Goal: Contribute content: Contribute content

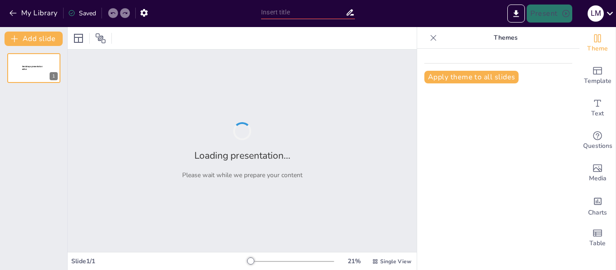
type input "Tipos de Personalidad: Conoce el Tuyo con [PERSON_NAME]"
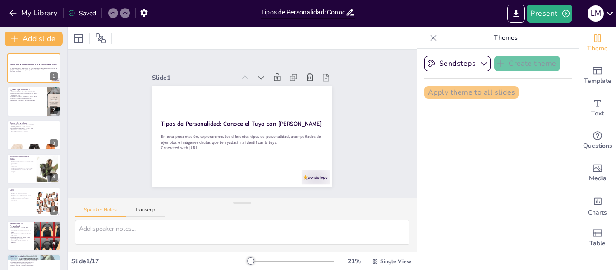
checkbox input "true"
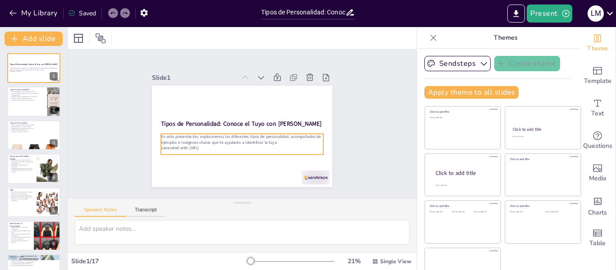
checkbox input "true"
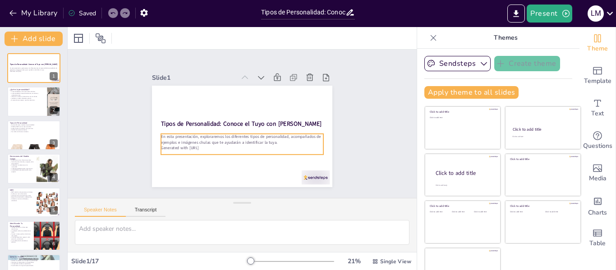
checkbox input "true"
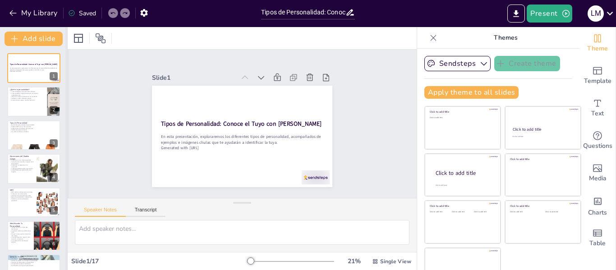
checkbox input "true"
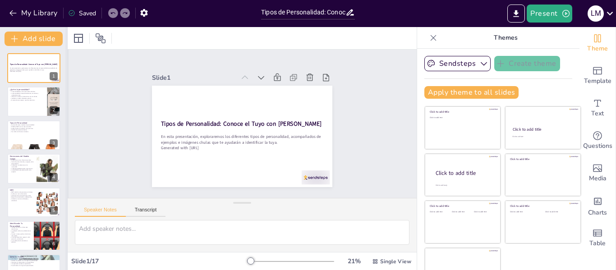
checkbox input "true"
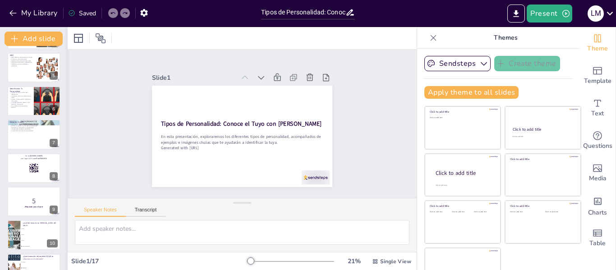
scroll to position [138, 0]
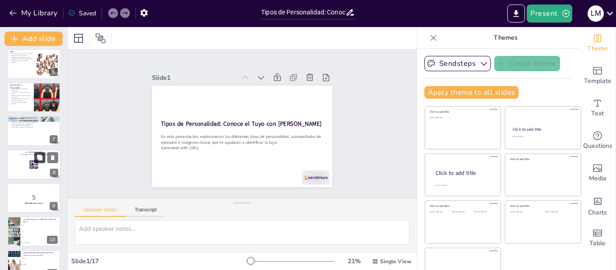
click at [41, 159] on icon at bounding box center [39, 157] width 5 height 5
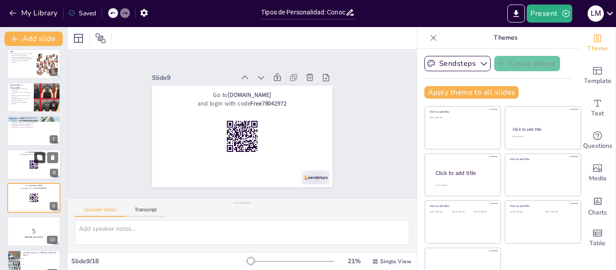
checkbox input "true"
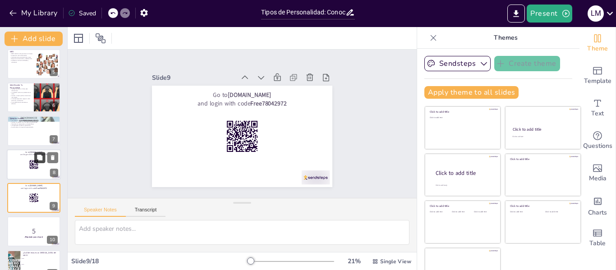
checkbox input "true"
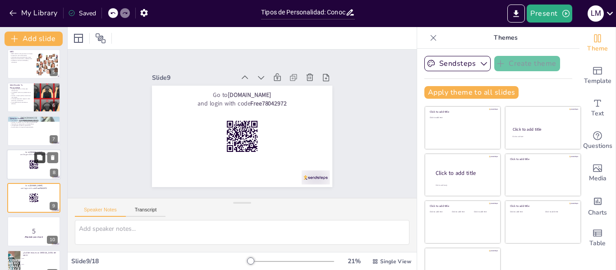
scroll to position [179, 0]
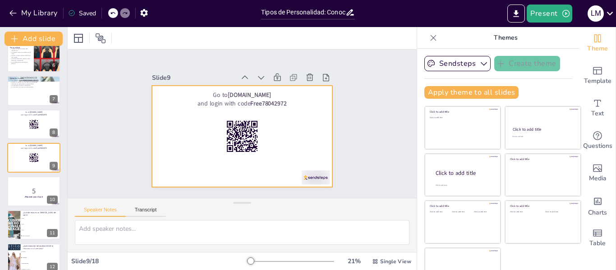
checkbox input "true"
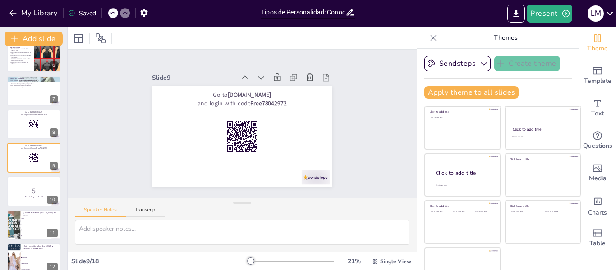
checkbox input "true"
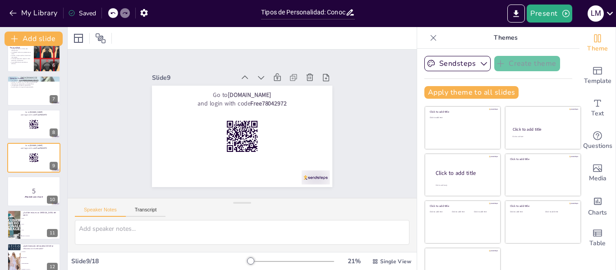
checkbox input "true"
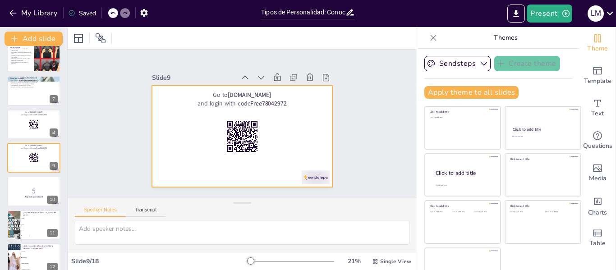
checkbox input "true"
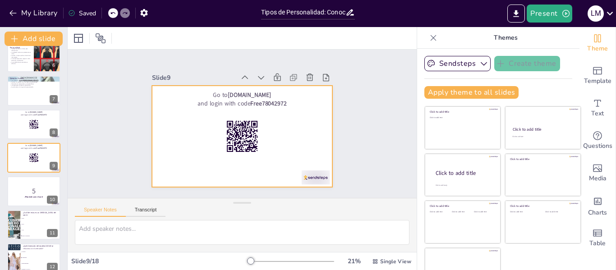
checkbox input "true"
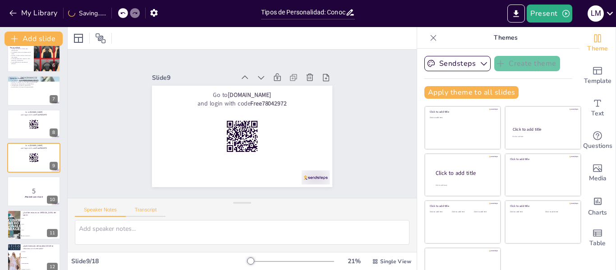
checkbox input "true"
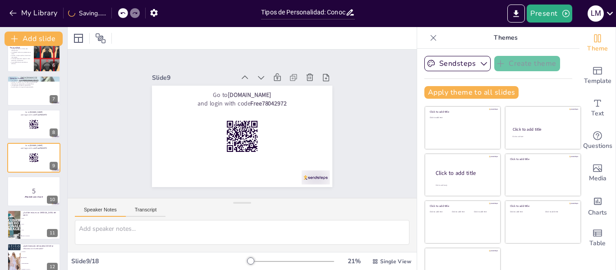
checkbox input "true"
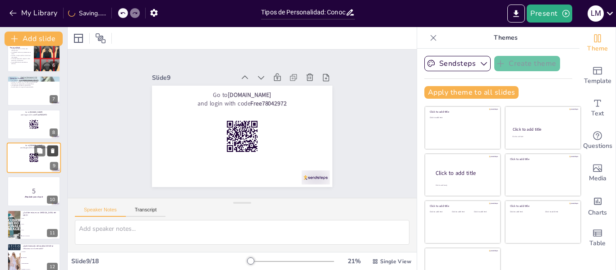
checkbox input "true"
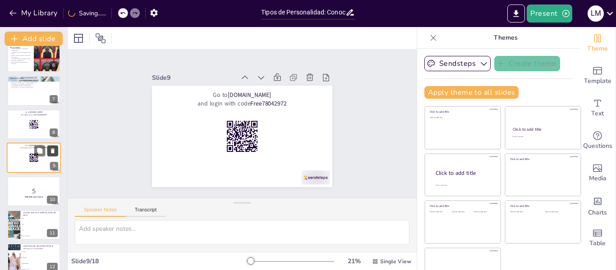
checkbox input "true"
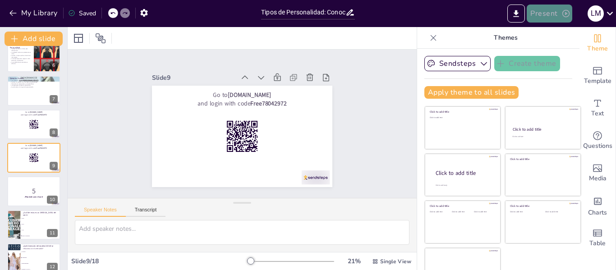
click at [568, 9] on button "Present" at bounding box center [549, 14] width 45 height 18
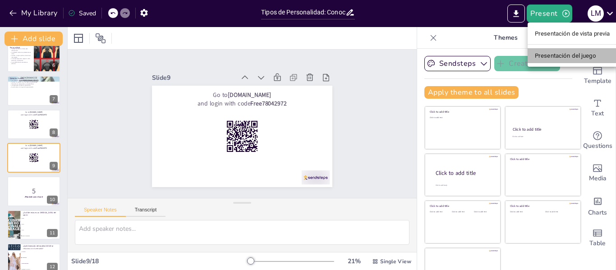
click at [568, 56] on font "Presentación del juego" at bounding box center [565, 55] width 61 height 7
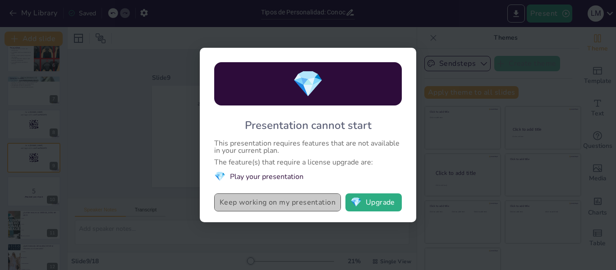
click at [298, 204] on button "Keep working on my presentation" at bounding box center [277, 202] width 127 height 18
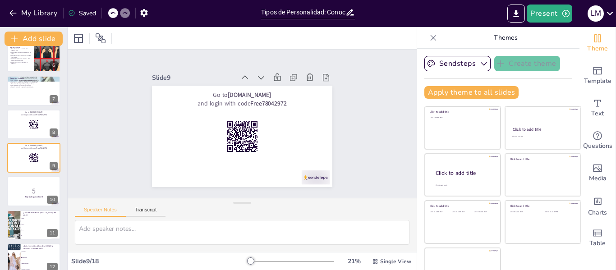
checkbox input "true"
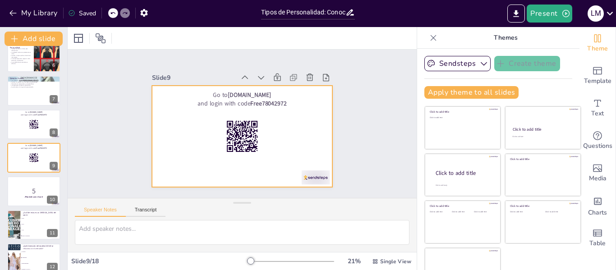
checkbox input "true"
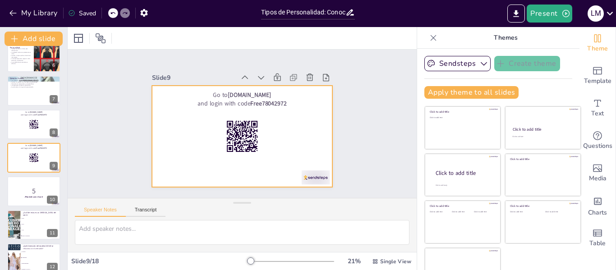
checkbox input "true"
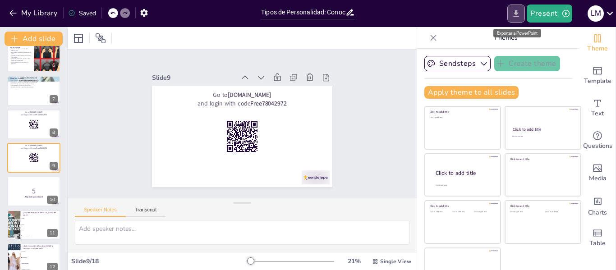
click at [518, 14] on icon "Export to PowerPoint" at bounding box center [516, 13] width 5 height 7
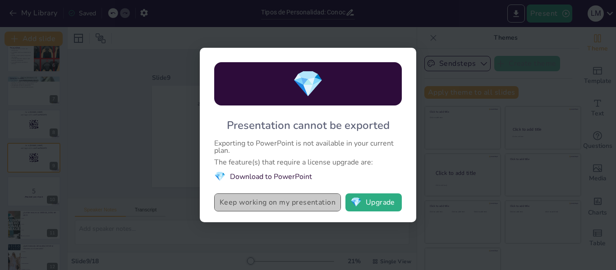
click at [270, 209] on button "Keep working on my presentation" at bounding box center [277, 202] width 127 height 18
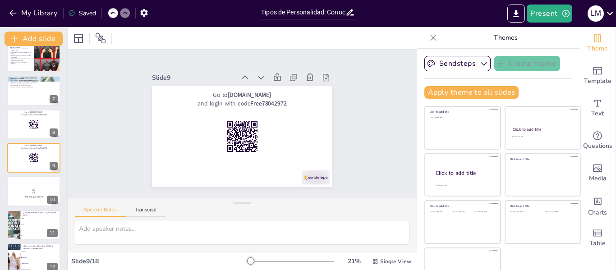
checkbox input "true"
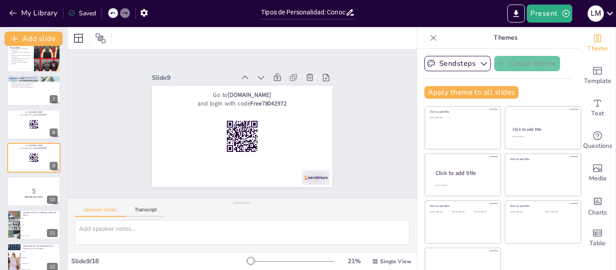
checkbox input "true"
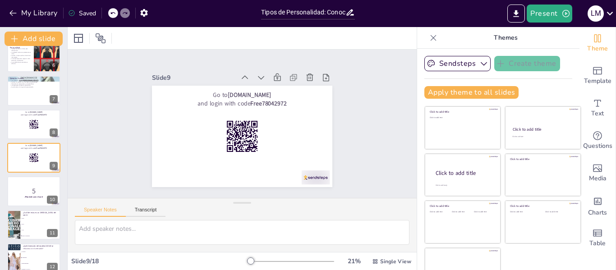
checkbox input "true"
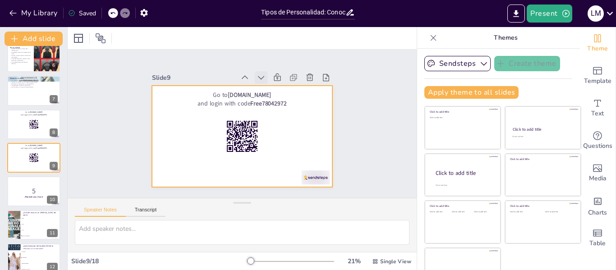
checkbox input "true"
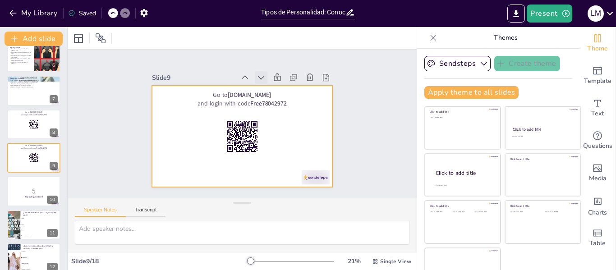
checkbox input "true"
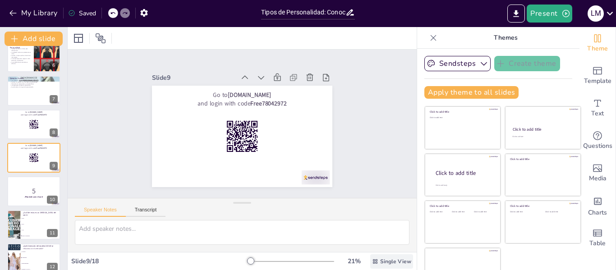
click at [373, 256] on div "Single View" at bounding box center [391, 261] width 43 height 14
click at [363, 245] on font "Vista de lista" at bounding box center [373, 241] width 37 height 9
checkbox input "true"
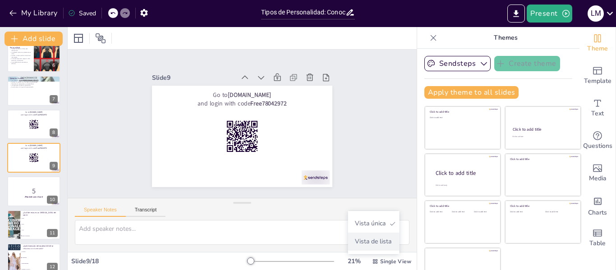
checkbox input "true"
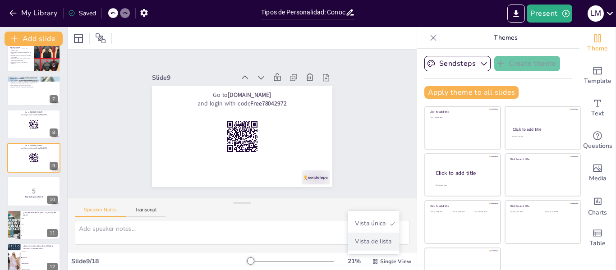
checkbox input "true"
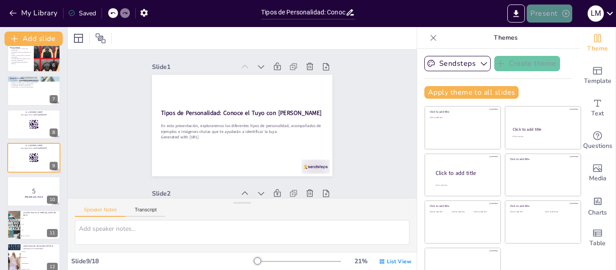
click at [562, 14] on icon "button" at bounding box center [565, 13] width 7 height 7
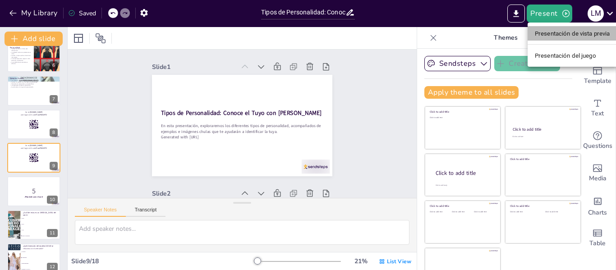
click at [582, 32] on font "Presentación de vista previa" at bounding box center [572, 33] width 75 height 7
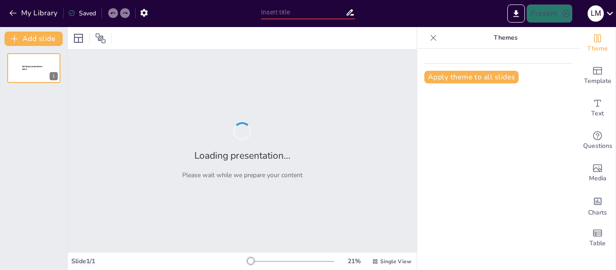
type input "Tipos de Personalidad: Conoce el Tuyo con [PERSON_NAME]"
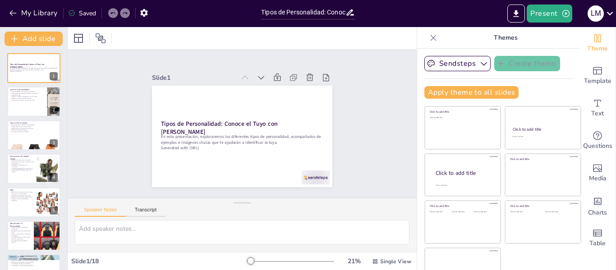
checkbox input "true"
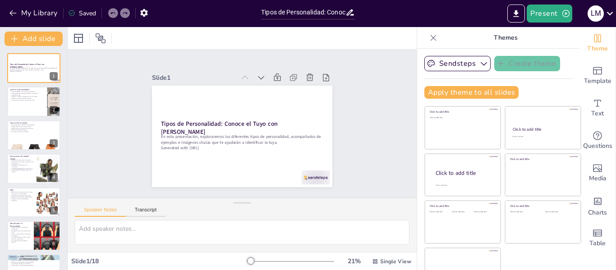
checkbox input "true"
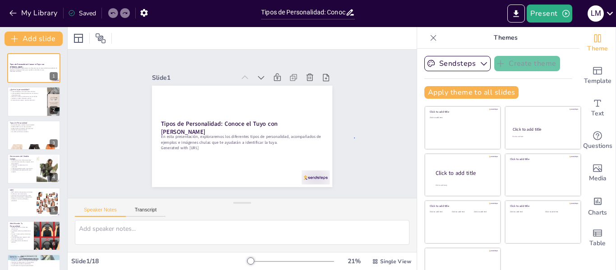
checkbox input "true"
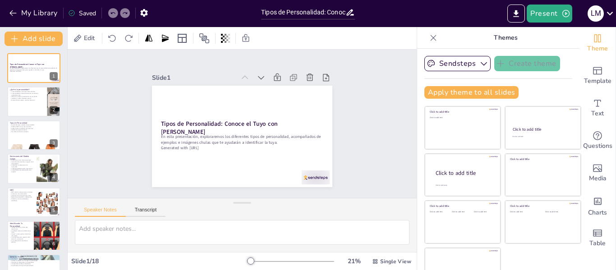
checkbox input "true"
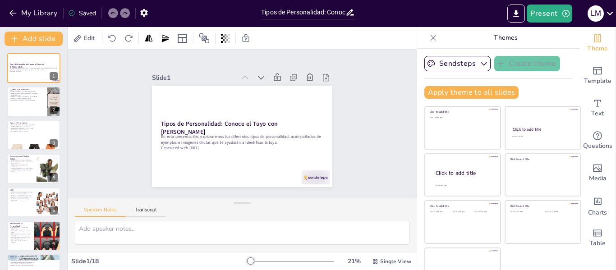
checkbox input "true"
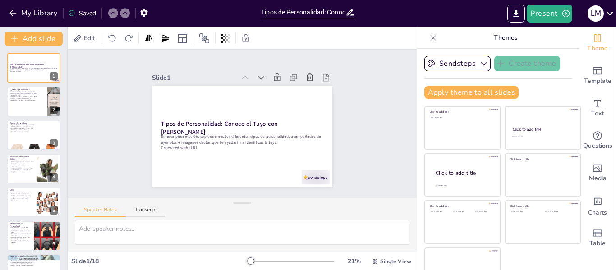
checkbox input "true"
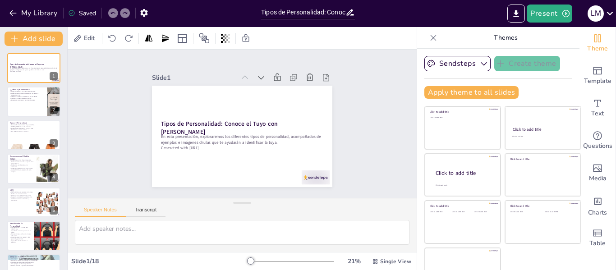
checkbox input "true"
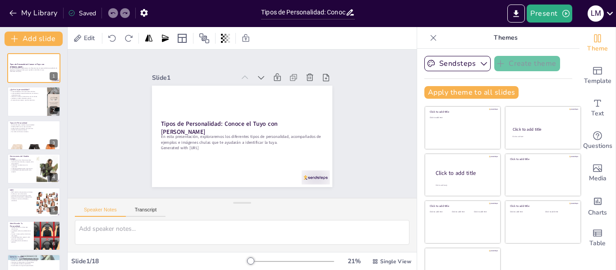
checkbox input "true"
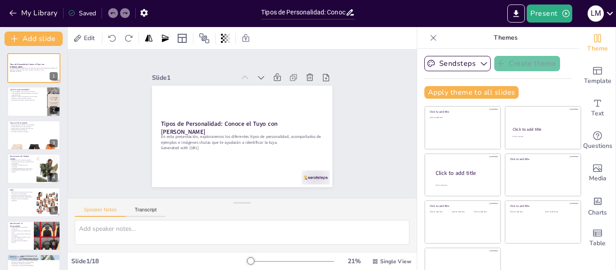
checkbox input "true"
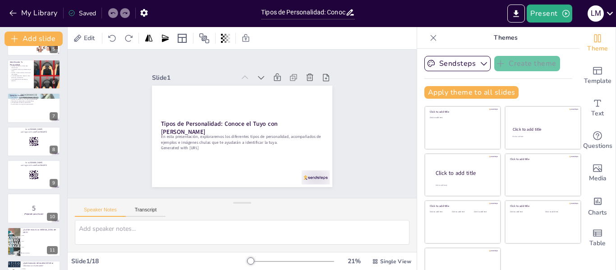
scroll to position [163, 0]
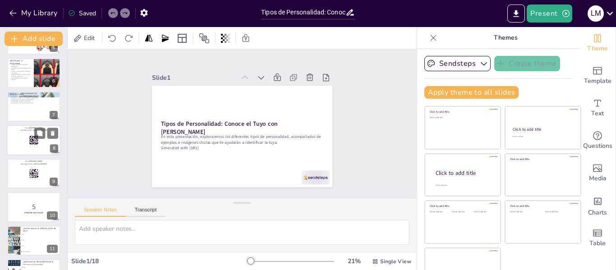
checkbox input "true"
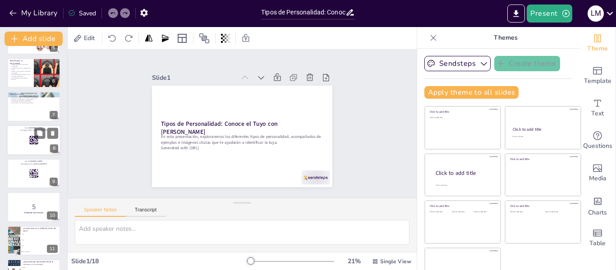
checkbox input "true"
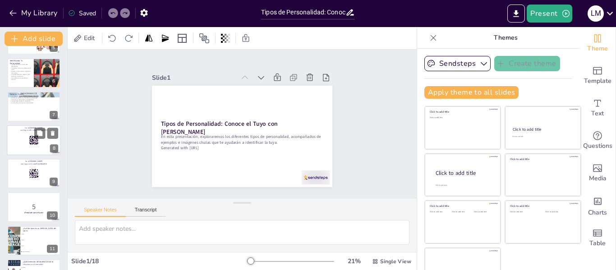
checkbox input "true"
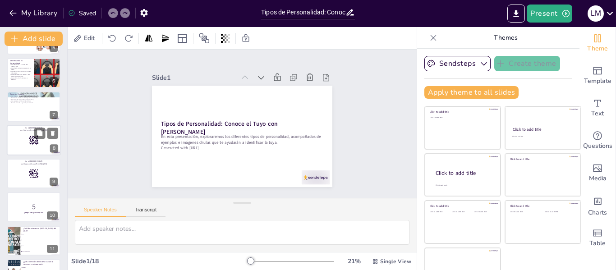
checkbox input "true"
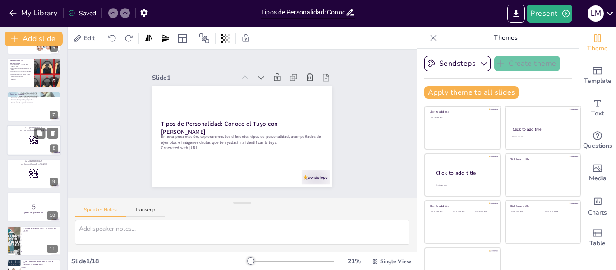
click at [32, 141] on rect at bounding box center [34, 140] width 10 height 10
checkbox input "true"
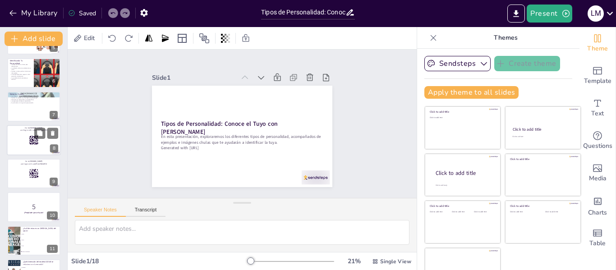
checkbox input "true"
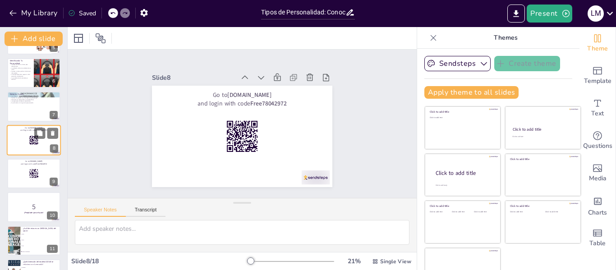
scroll to position [145, 0]
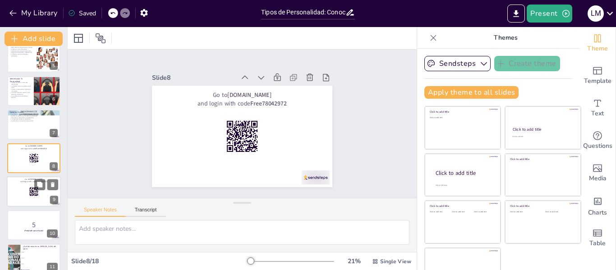
checkbox input "true"
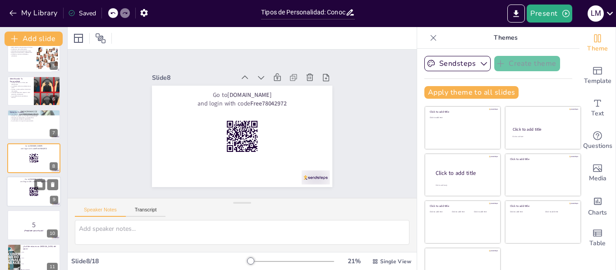
checkbox input "true"
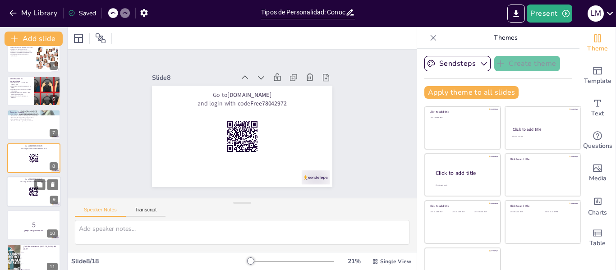
checkbox input "true"
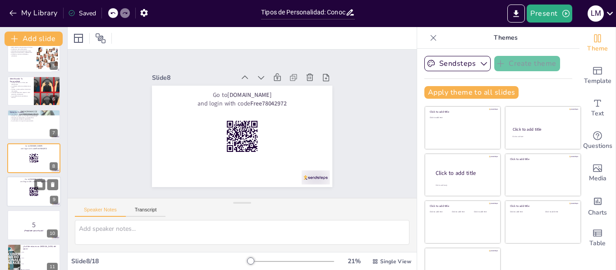
checkbox input "true"
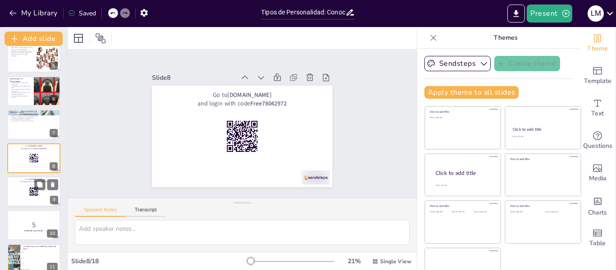
checkbox input "true"
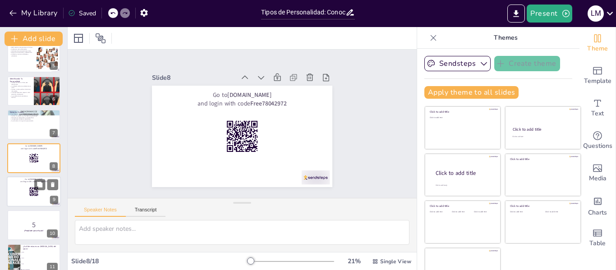
checkbox input "true"
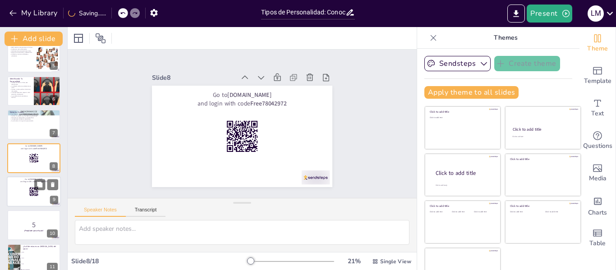
click at [28, 201] on div at bounding box center [34, 191] width 54 height 31
checkbox input "true"
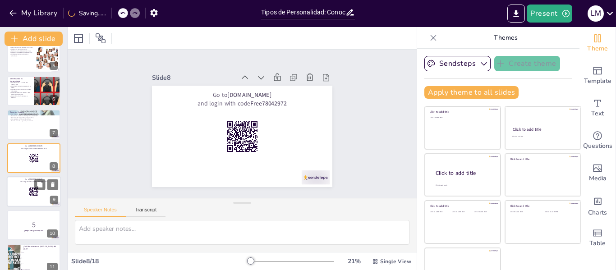
checkbox input "true"
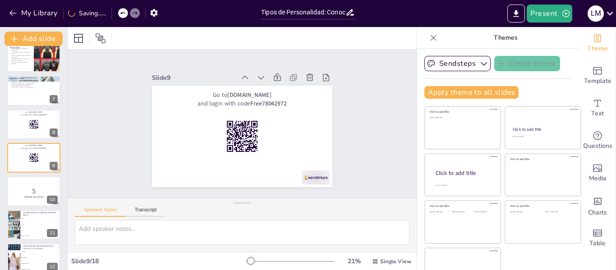
checkbox input "true"
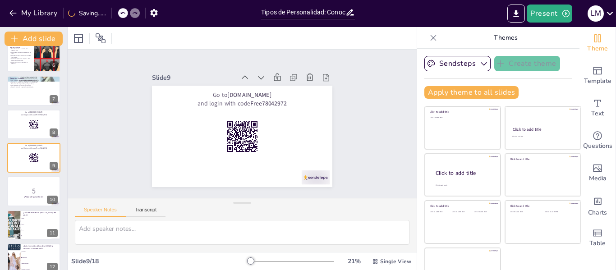
checkbox input "true"
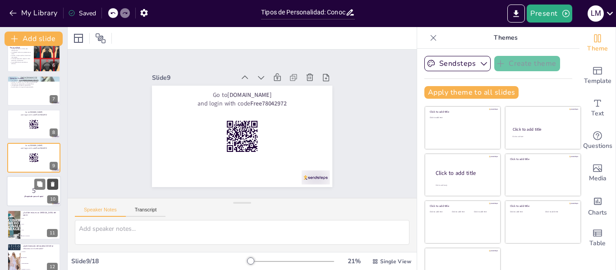
checkbox input "true"
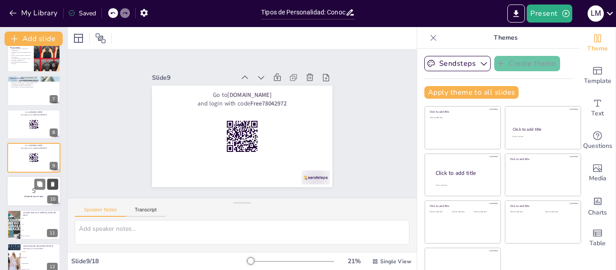
checkbox input "true"
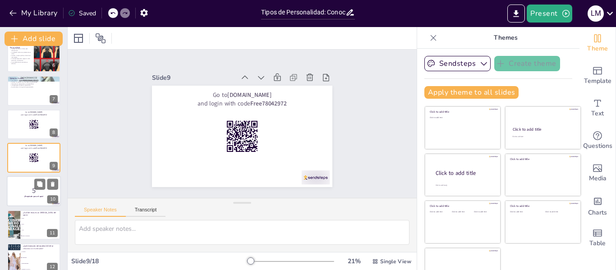
checkbox input "true"
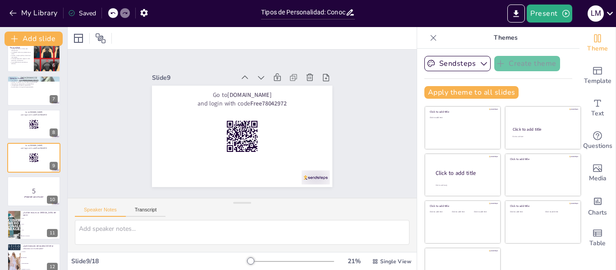
checkbox input "true"
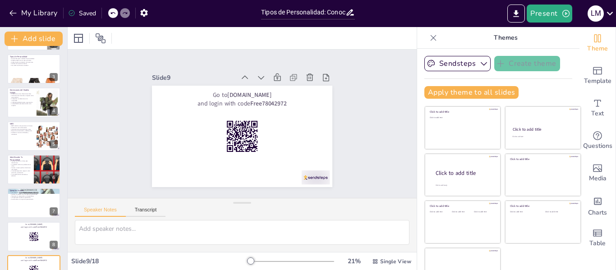
scroll to position [0, 0]
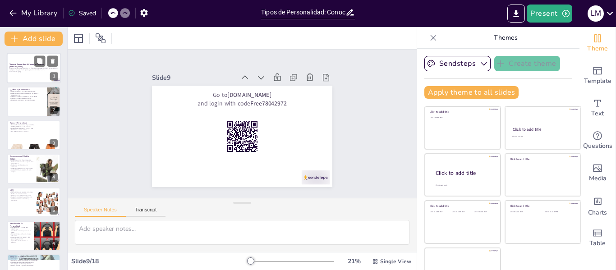
checkbox input "true"
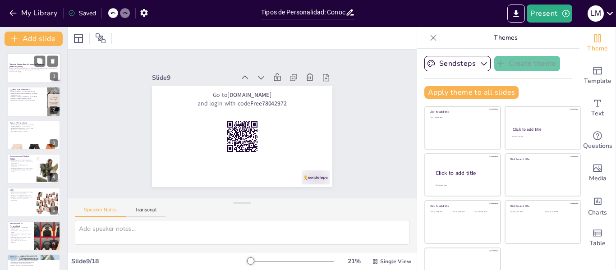
checkbox input "true"
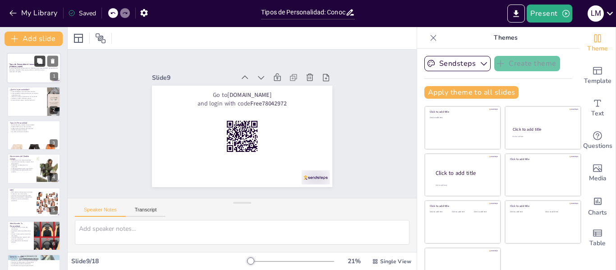
checkbox input "true"
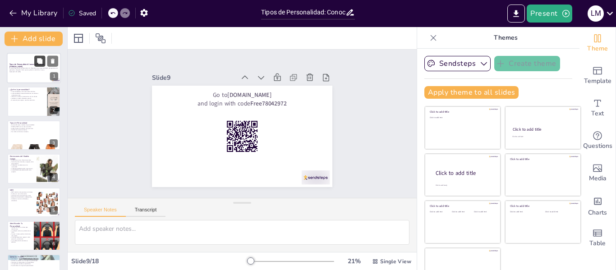
checkbox input "true"
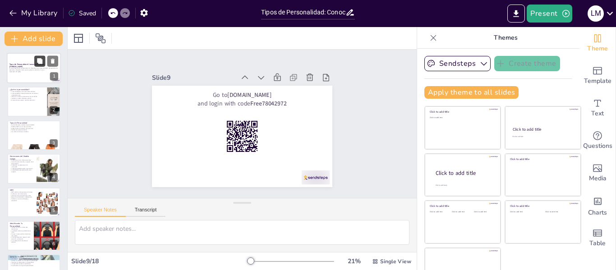
click at [38, 64] on icon at bounding box center [40, 61] width 6 height 6
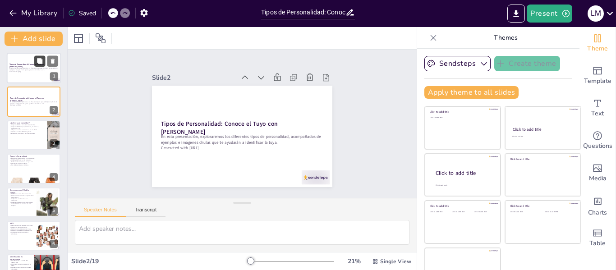
checkbox input "true"
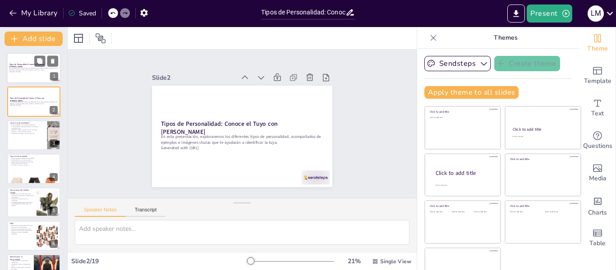
checkbox input "true"
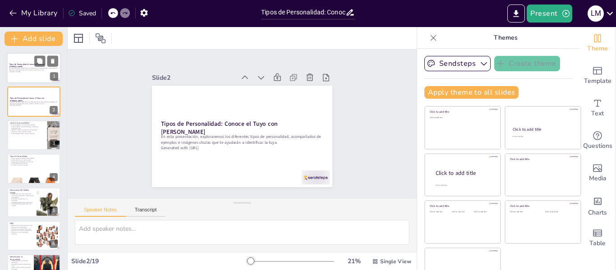
checkbox input "true"
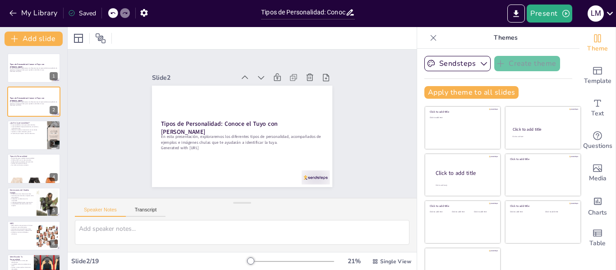
checkbox input "true"
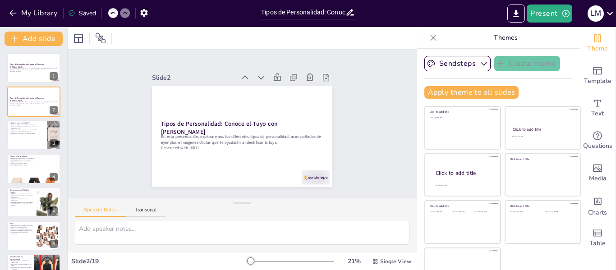
checkbox input "true"
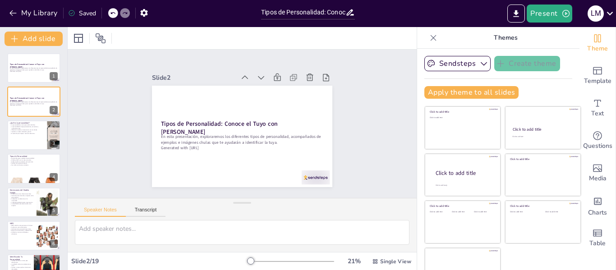
checkbox input "true"
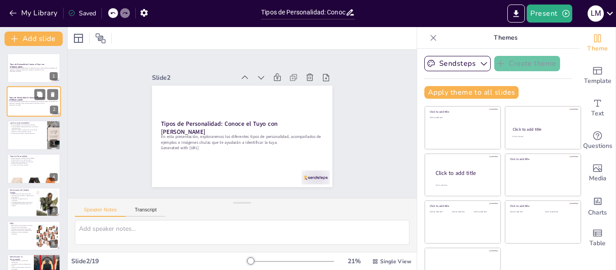
checkbox input "true"
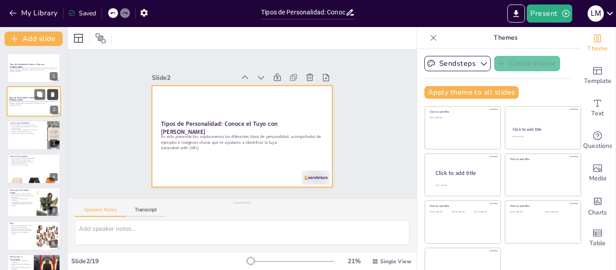
checkbox input "true"
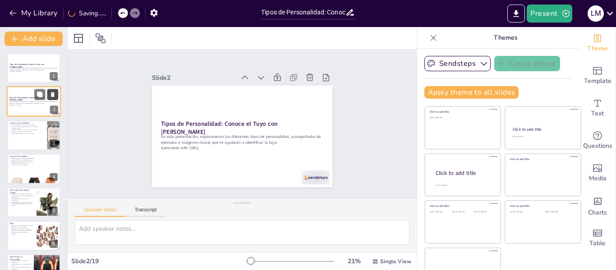
click at [55, 93] on icon at bounding box center [53, 95] width 6 height 6
type textarea "La unicidad de la personalidad es fundamental para comprender por qué cada pers…"
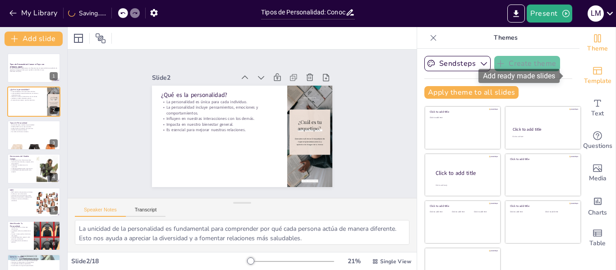
click at [590, 76] on span "Template" at bounding box center [598, 81] width 28 height 10
checkbox input "true"
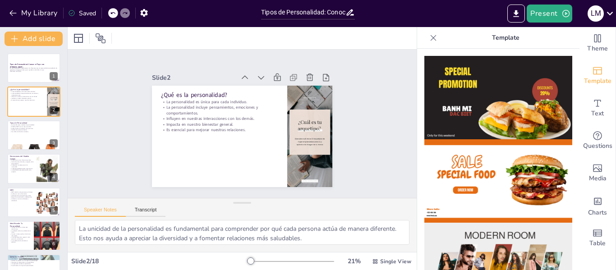
click at [491, 113] on img at bounding box center [498, 97] width 148 height 83
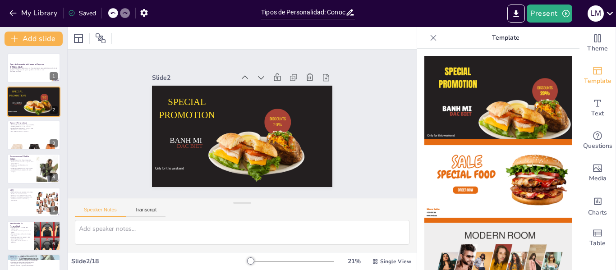
click at [515, 169] on img at bounding box center [498, 180] width 148 height 83
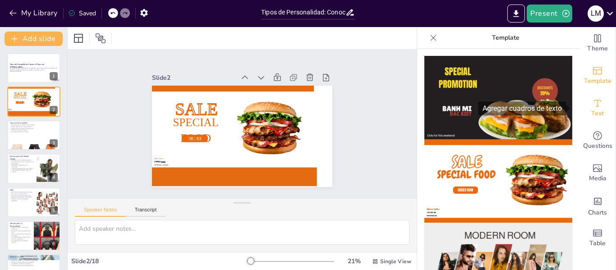
click at [593, 115] on span "Text" at bounding box center [597, 114] width 13 height 10
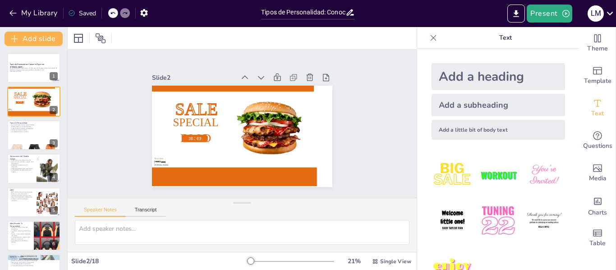
click at [505, 83] on div "Add a heading" at bounding box center [498, 76] width 133 height 27
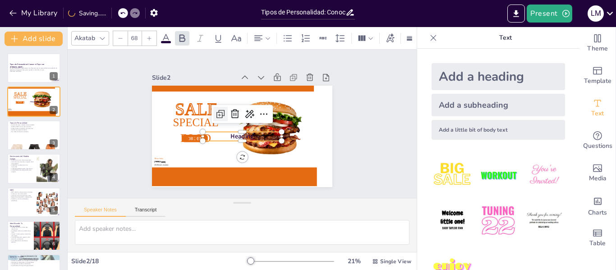
click at [215, 113] on icon at bounding box center [220, 114] width 11 height 11
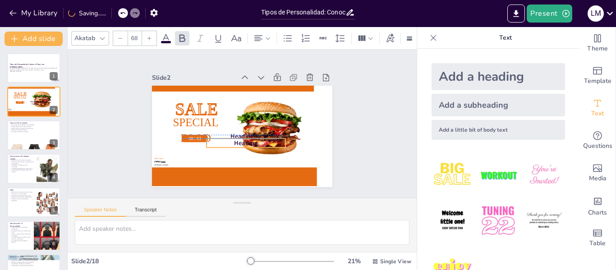
drag, startPoint x: 222, startPoint y: 132, endPoint x: 220, endPoint y: 139, distance: 7.7
click at [220, 139] on p "Heading" at bounding box center [243, 143] width 79 height 17
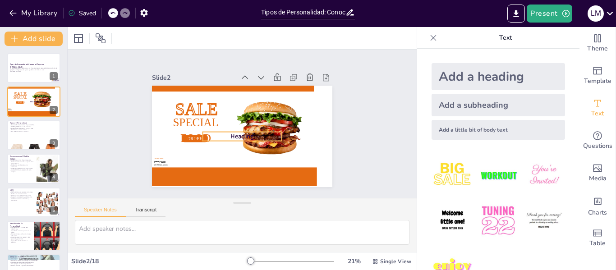
click at [230, 132] on span "Heading" at bounding box center [241, 136] width 23 height 9
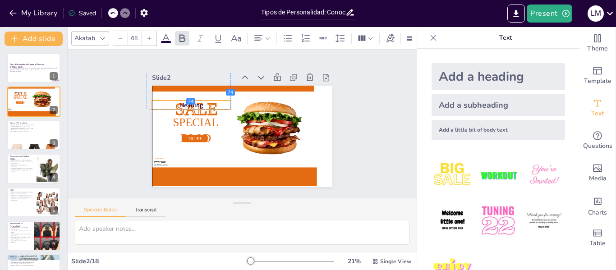
drag, startPoint x: 227, startPoint y: 132, endPoint x: 170, endPoint y: 97, distance: 66.4
click at [180, 101] on span "Heading" at bounding box center [191, 105] width 23 height 9
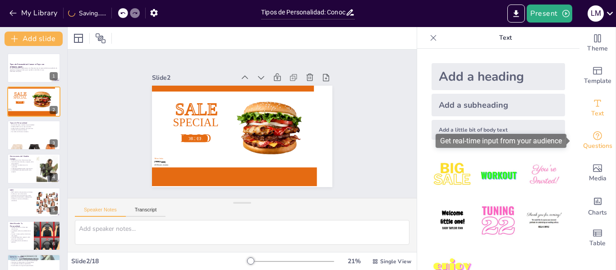
click at [593, 135] on icon "Get real-time input from your audience" at bounding box center [597, 135] width 11 height 11
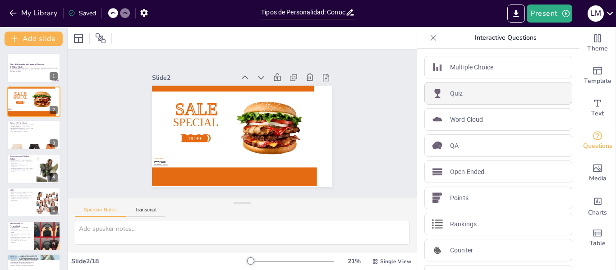
click at [495, 97] on div "Quiz" at bounding box center [498, 93] width 148 height 23
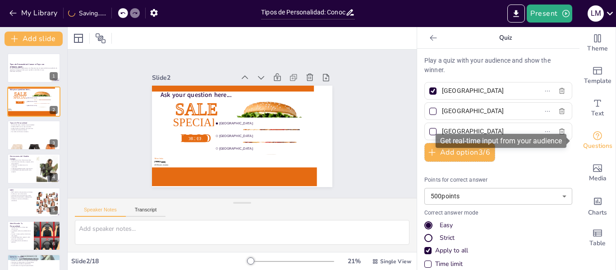
click at [593, 138] on icon "Get real-time input from your audience" at bounding box center [597, 135] width 11 height 11
click at [593, 125] on div "Theme Template Text Questions Media Charts Table" at bounding box center [597, 140] width 36 height 227
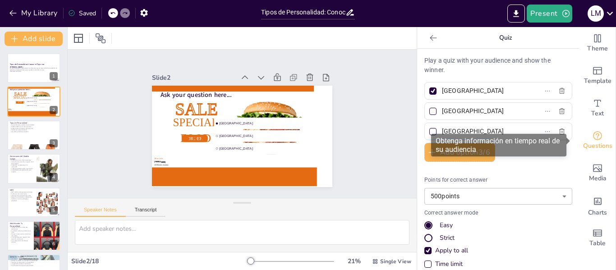
click at [592, 133] on icon "Get real-time input from your audience" at bounding box center [597, 135] width 11 height 11
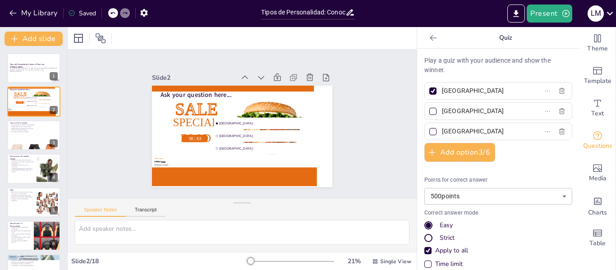
click at [429, 40] on icon at bounding box center [433, 37] width 9 height 9
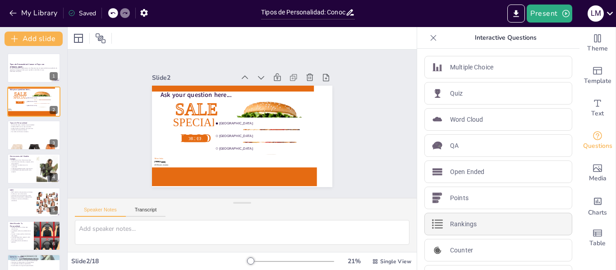
click at [499, 221] on div "Rankings" at bounding box center [498, 224] width 148 height 23
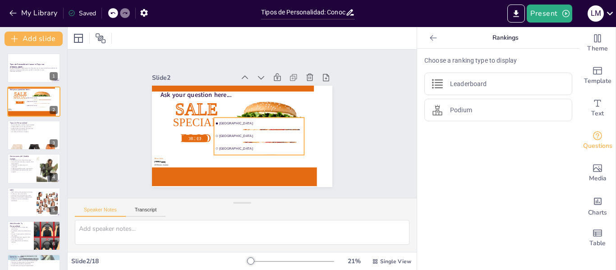
click at [258, 143] on li "The Hague" at bounding box center [259, 149] width 90 height 12
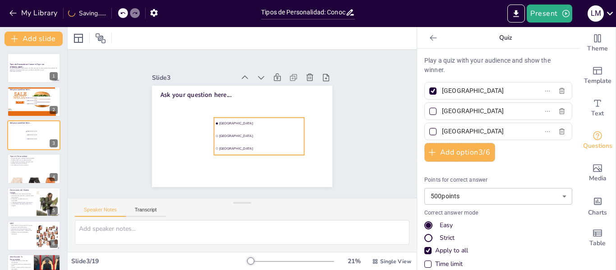
click at [258, 141] on li "The Hague" at bounding box center [253, 151] width 91 height 30
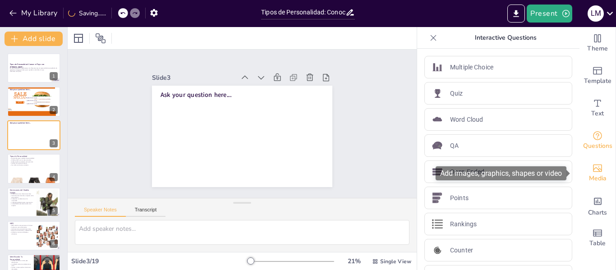
click at [589, 179] on span "Media" at bounding box center [598, 179] width 18 height 10
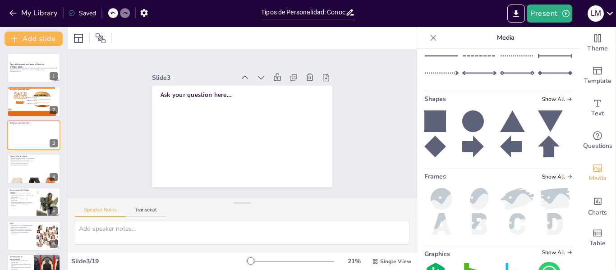
scroll to position [105, 0]
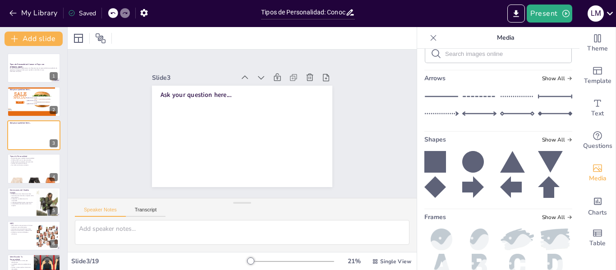
click at [437, 160] on icon at bounding box center [435, 162] width 22 height 22
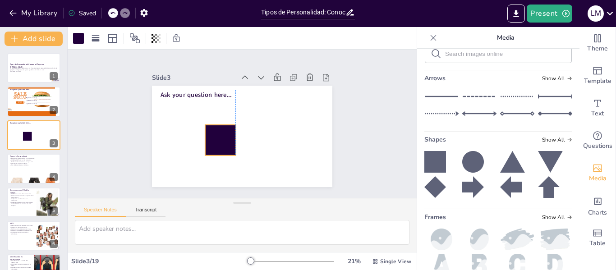
drag, startPoint x: 229, startPoint y: 136, endPoint x: 207, endPoint y: 130, distance: 23.3
click at [207, 130] on div at bounding box center [220, 140] width 30 height 30
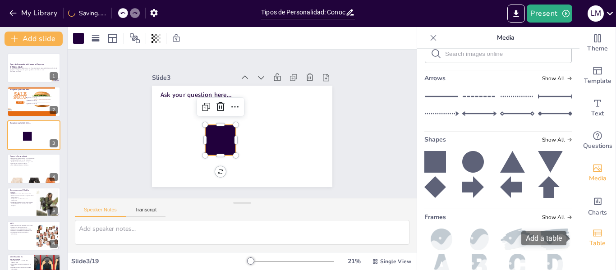
click at [592, 233] on icon "Add a table" at bounding box center [597, 233] width 11 height 11
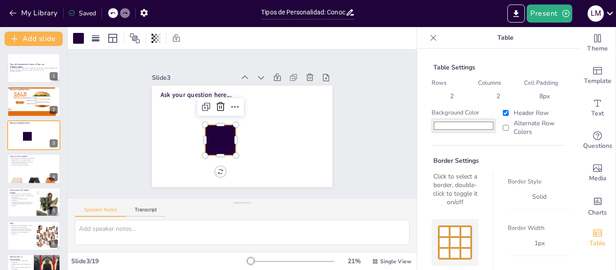
drag, startPoint x: 566, startPoint y: 199, endPoint x: 571, endPoint y: 225, distance: 27.1
click at [571, 225] on div "Table Settings Rows 2 Columns 2 Cell Padding 8 px Background Color #ffffff Head…" at bounding box center [498, 159] width 162 height 221
click at [141, 12] on icon "button" at bounding box center [143, 12] width 9 height 9
click at [143, 12] on icon "button" at bounding box center [143, 12] width 9 height 9
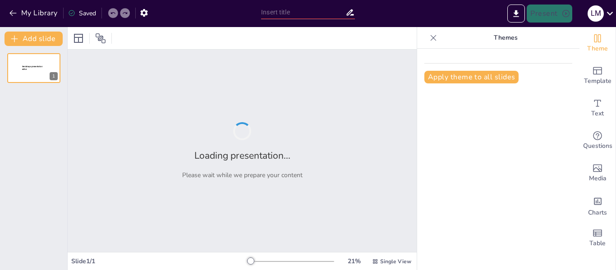
type input "Tipos de Personalidad: Conoce el Tuyo con [PERSON_NAME]"
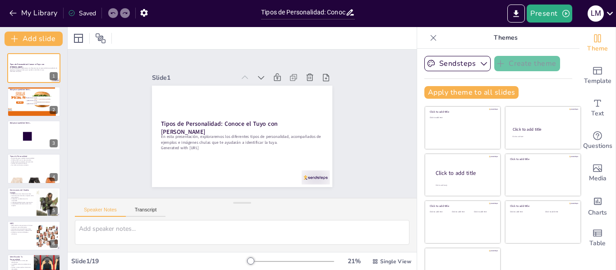
checkbox input "true"
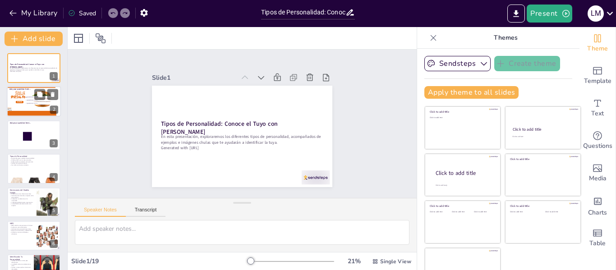
checkbox input "true"
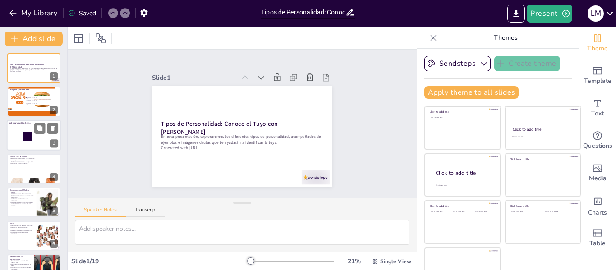
checkbox input "true"
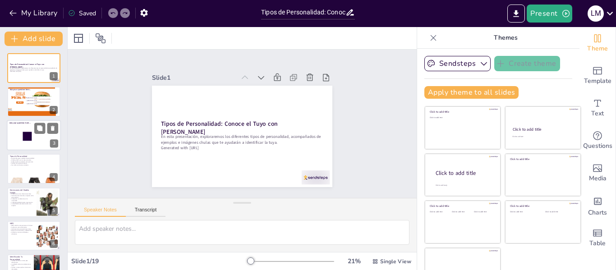
checkbox input "true"
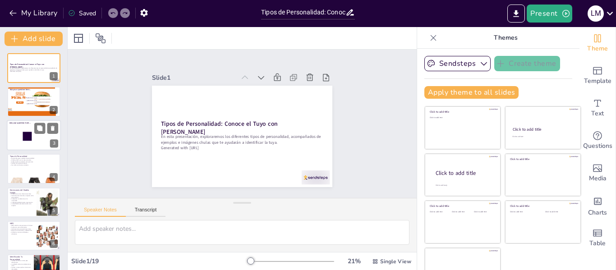
checkbox input "true"
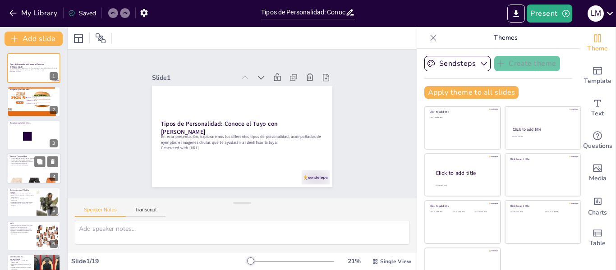
checkbox input "true"
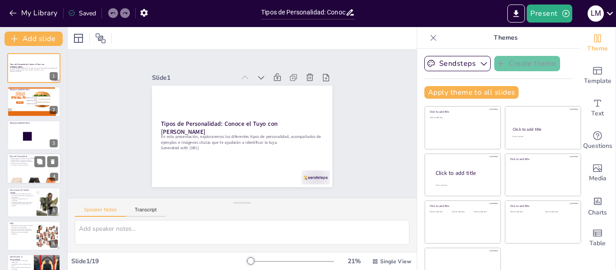
checkbox input "true"
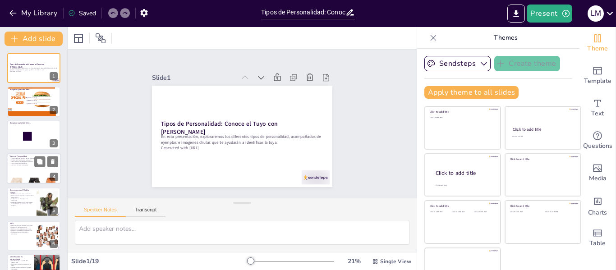
checkbox input "true"
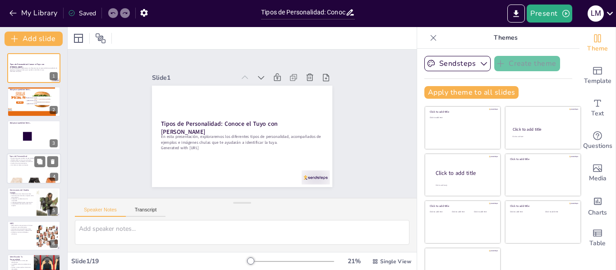
checkbox input "true"
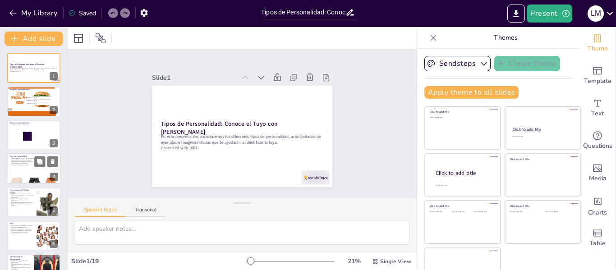
click at [31, 161] on p "Ambos ayudan a entender a las personas." at bounding box center [33, 162] width 49 height 2
type textarea "Conocer los diferentes modelos de personalidad nos permite tener una visión más…"
checkbox input "true"
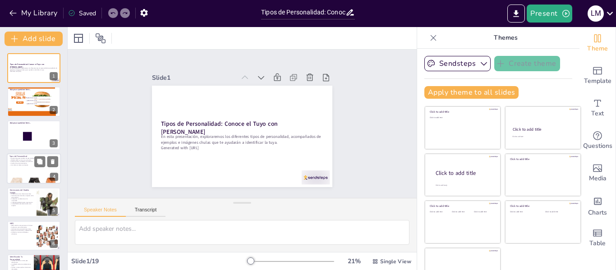
checkbox input "true"
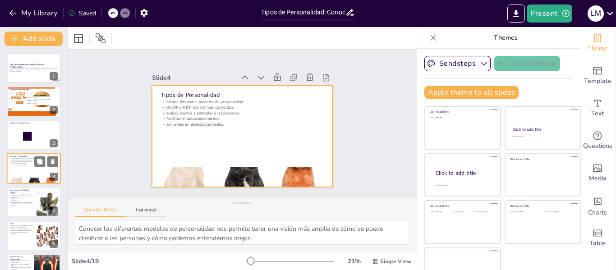
scroll to position [11, 0]
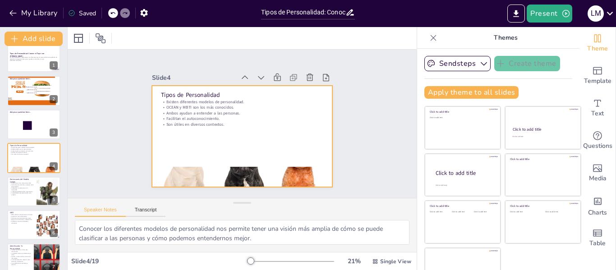
checkbox input "true"
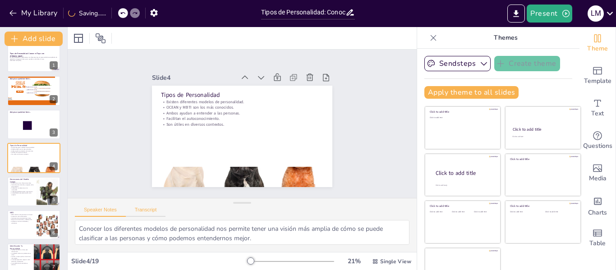
click at [146, 207] on button "Transcript" at bounding box center [146, 212] width 40 height 10
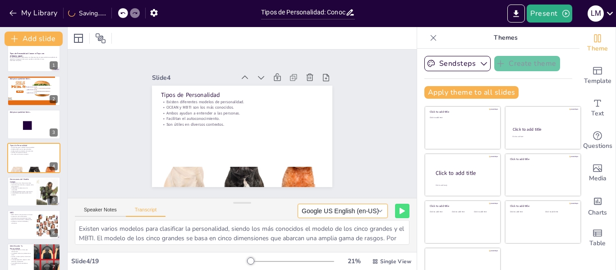
click at [350, 208] on button "Google US English (en-US)" at bounding box center [343, 211] width 90 height 14
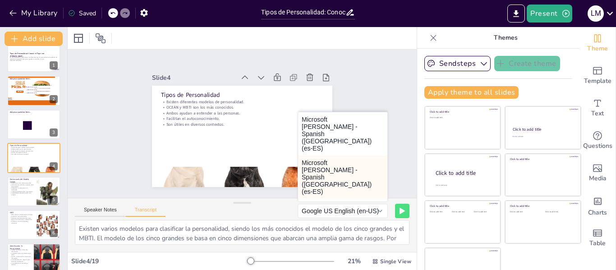
click at [331, 156] on button "Microsoft Laura - Spanish (Spain) (es-ES)" at bounding box center [342, 177] width 89 height 43
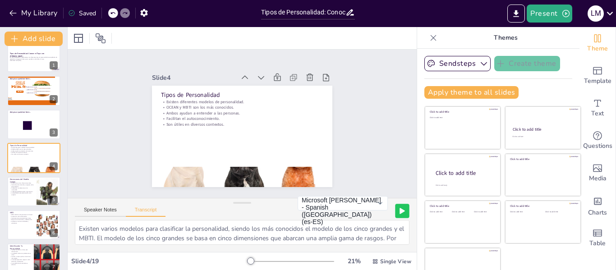
click at [400, 210] on icon at bounding box center [402, 211] width 5 height 6
checkbox input "true"
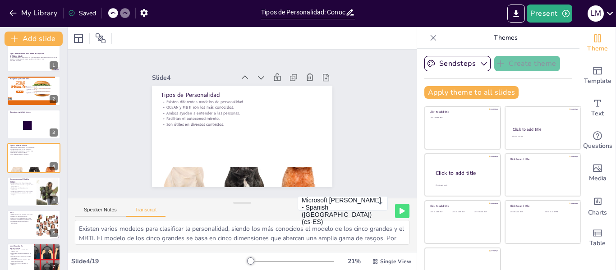
checkbox input "true"
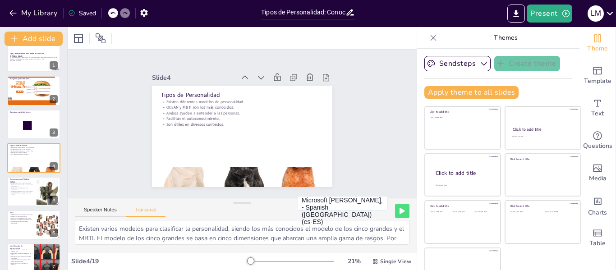
checkbox input "true"
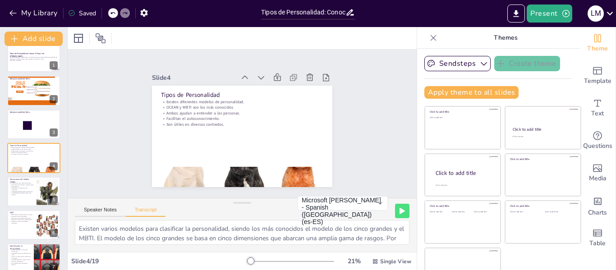
checkbox input "true"
click at [221, 240] on textarea "Existen varios modelos para clasificar la personalidad, siendo los más conocido…" at bounding box center [242, 232] width 335 height 25
checkbox input "true"
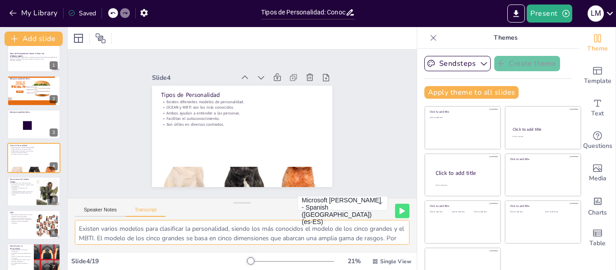
checkbox input "true"
click at [400, 210] on icon at bounding box center [402, 210] width 5 height 5
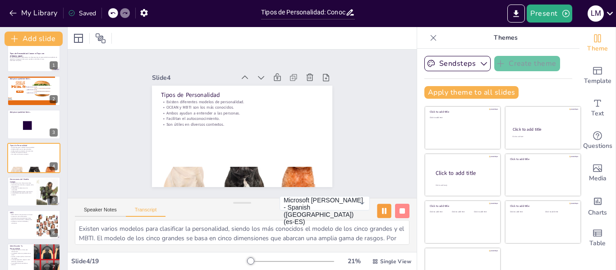
click at [382, 210] on rect at bounding box center [383, 211] width 2 height 6
checkbox input "true"
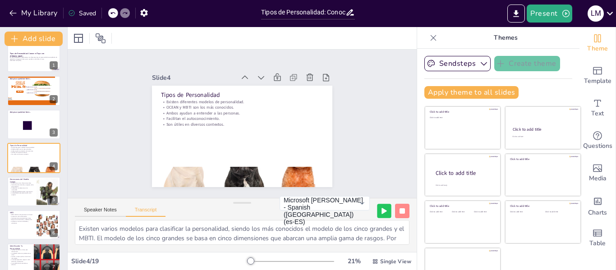
checkbox input "true"
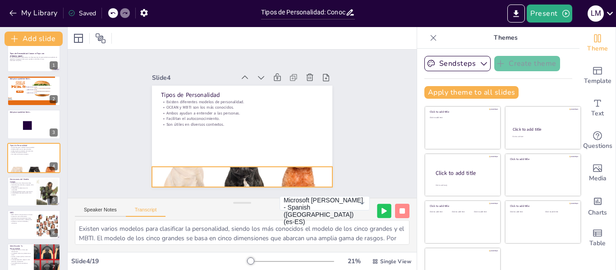
checkbox input "true"
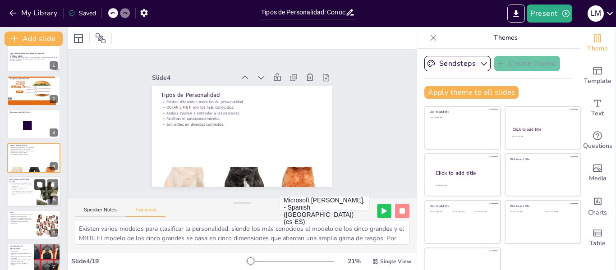
checkbox input "true"
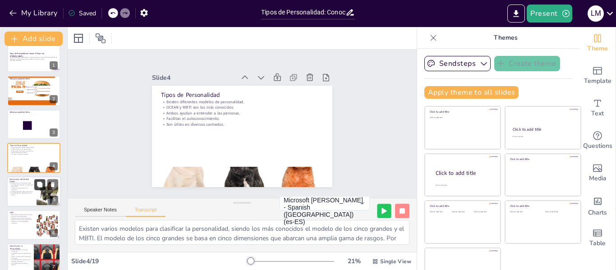
checkbox input "true"
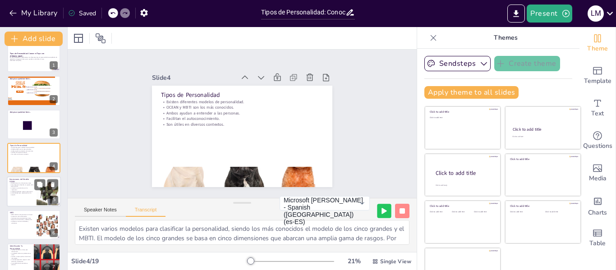
checkbox input "true"
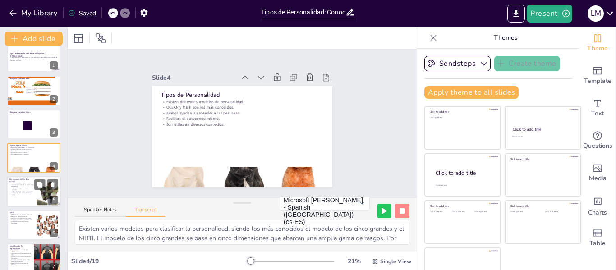
checkbox input "true"
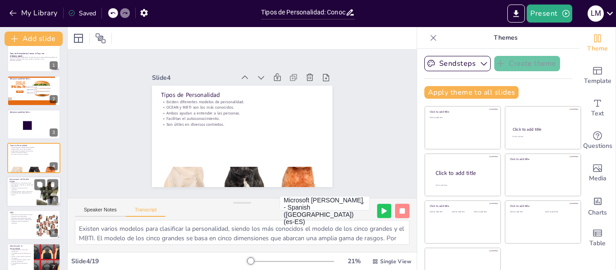
click at [26, 194] on p "La Amabilidad está relacionada con la empatía." at bounding box center [21, 193] width 24 height 3
checkbox input "true"
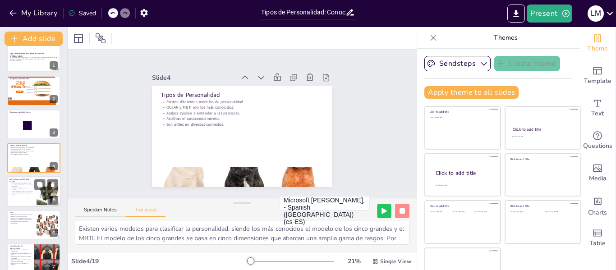
checkbox input "true"
type textarea "El modelo OCEAN se compone de cinco dimensiones clave: Apertura a la experienci…"
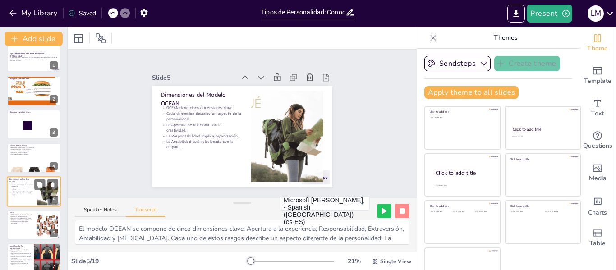
scroll to position [44, 0]
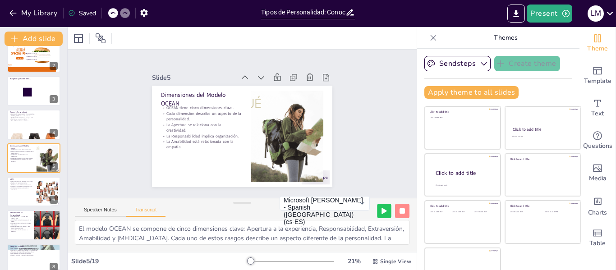
checkbox input "true"
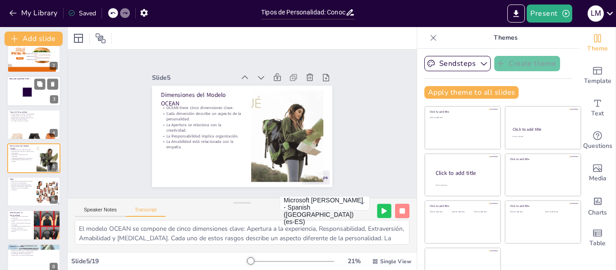
checkbox input "true"
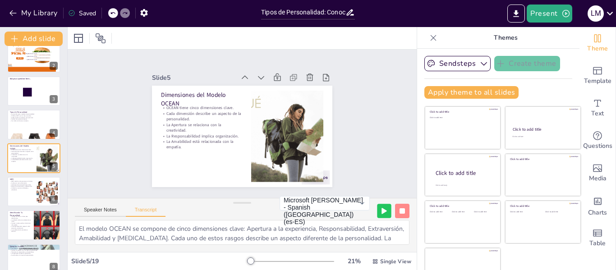
checkbox input "true"
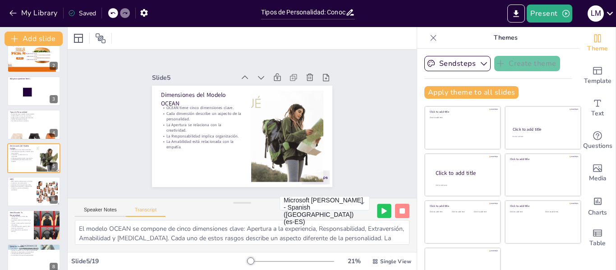
checkbox input "true"
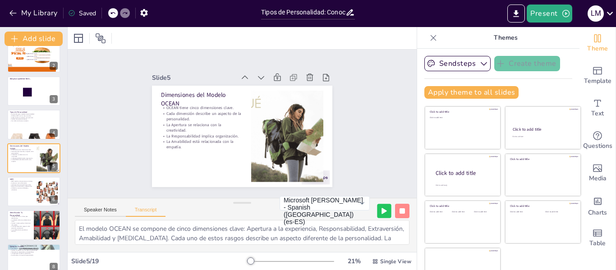
checkbox input "true"
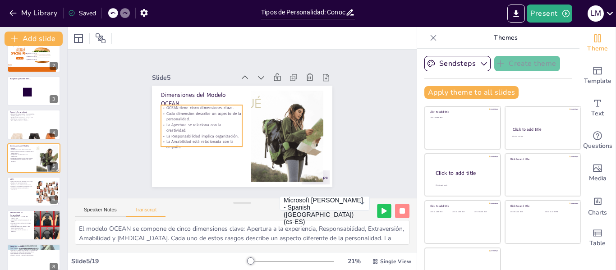
checkbox input "true"
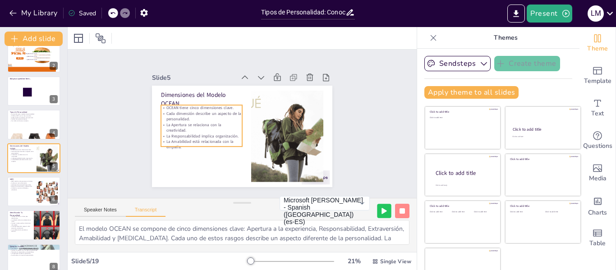
checkbox input "true"
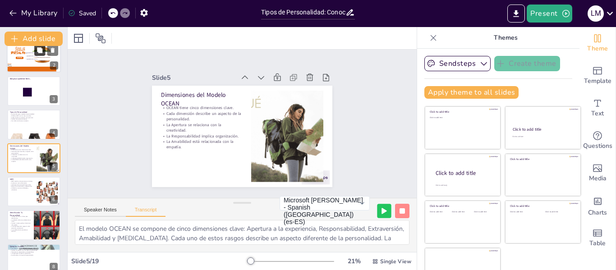
checkbox input "true"
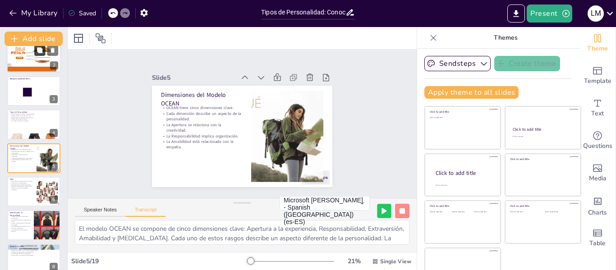
checkbox input "true"
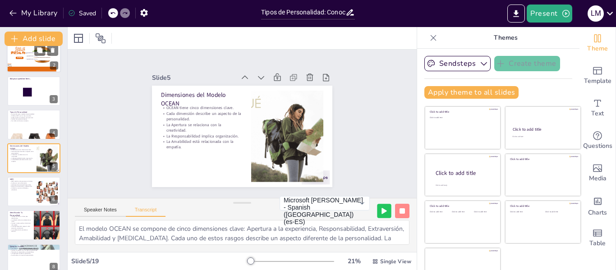
checkbox input "true"
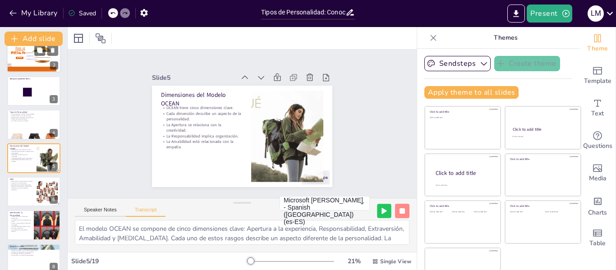
checkbox input "true"
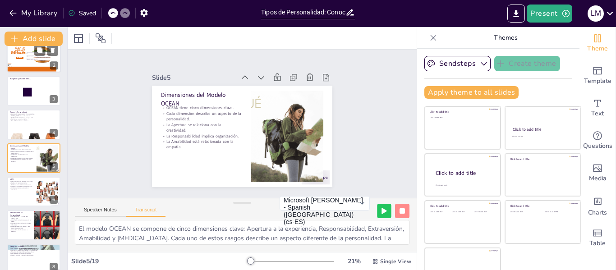
checkbox input "true"
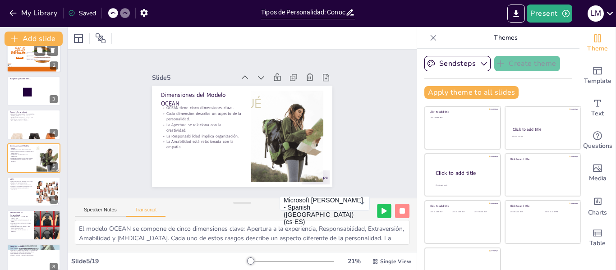
click at [30, 60] on li "The Hague" at bounding box center [38, 59] width 27 height 3
checkbox input "true"
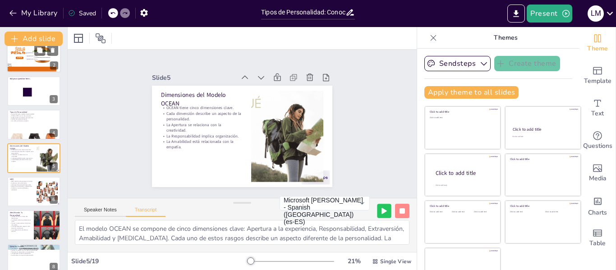
checkbox input "true"
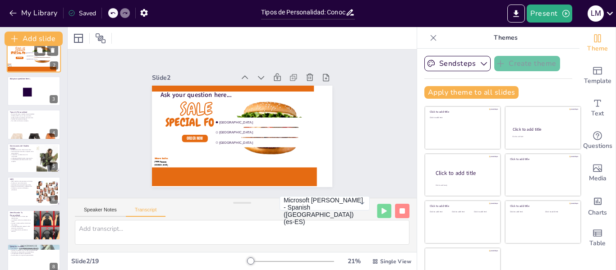
scroll to position [0, 0]
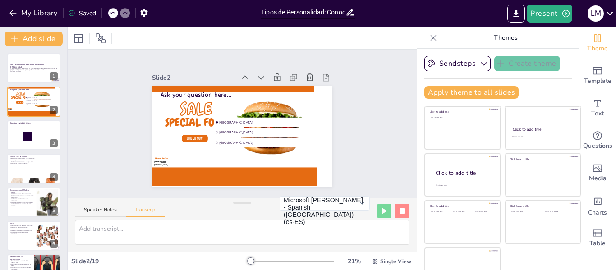
checkbox input "true"
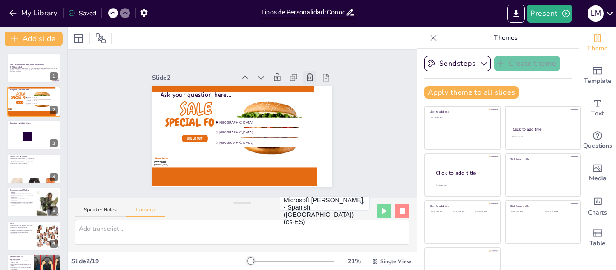
click at [311, 81] on icon at bounding box center [315, 85] width 8 height 8
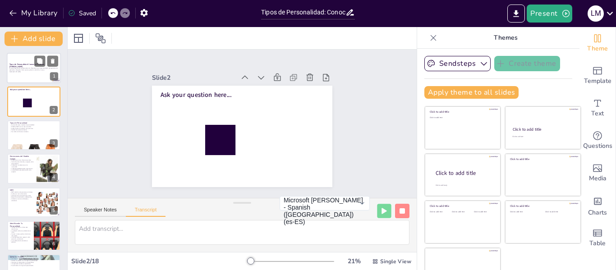
checkbox input "true"
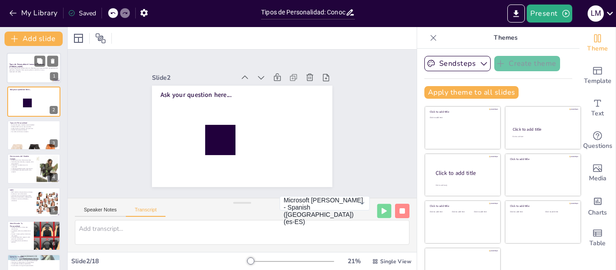
checkbox input "true"
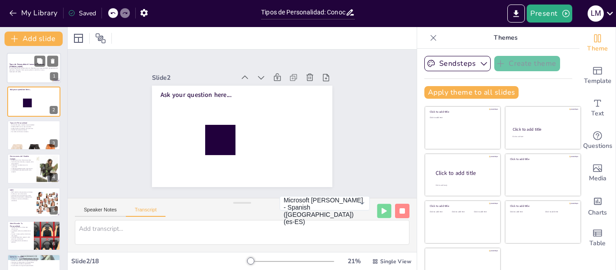
checkbox input "true"
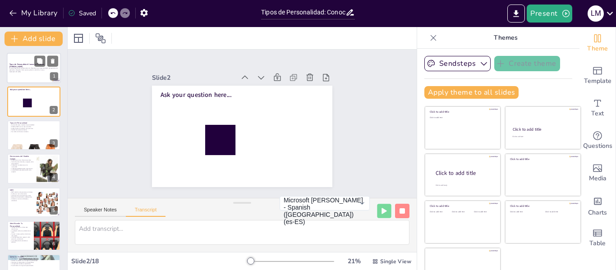
click at [26, 71] on p "Generated with [URL]" at bounding box center [33, 72] width 49 height 2
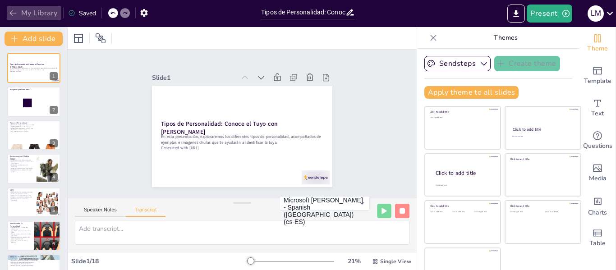
click at [15, 14] on icon "button" at bounding box center [13, 13] width 9 height 9
